Goal: Navigation & Orientation: Go to known website

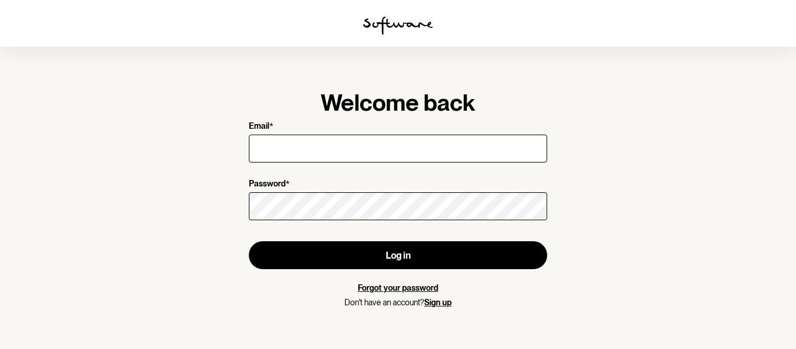
click at [401, 16] on img at bounding box center [398, 25] width 70 height 19
